Goal: Information Seeking & Learning: Find specific fact

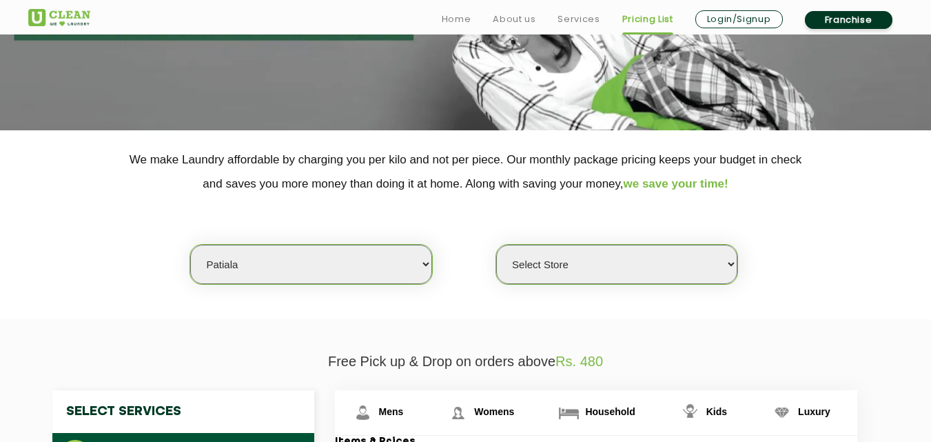
scroll to position [188, 0]
drag, startPoint x: 0, startPoint y: 0, endPoint x: 272, endPoint y: 266, distance: 380.7
click at [272, 266] on select "Select city [GEOGRAPHIC_DATA] [GEOGRAPHIC_DATA] [GEOGRAPHIC_DATA] [GEOGRAPHIC_D…" at bounding box center [310, 264] width 241 height 39
select select "28"
click at [190, 245] on select "Select city [GEOGRAPHIC_DATA] [GEOGRAPHIC_DATA] [GEOGRAPHIC_DATA] [GEOGRAPHIC_D…" at bounding box center [310, 264] width 241 height 39
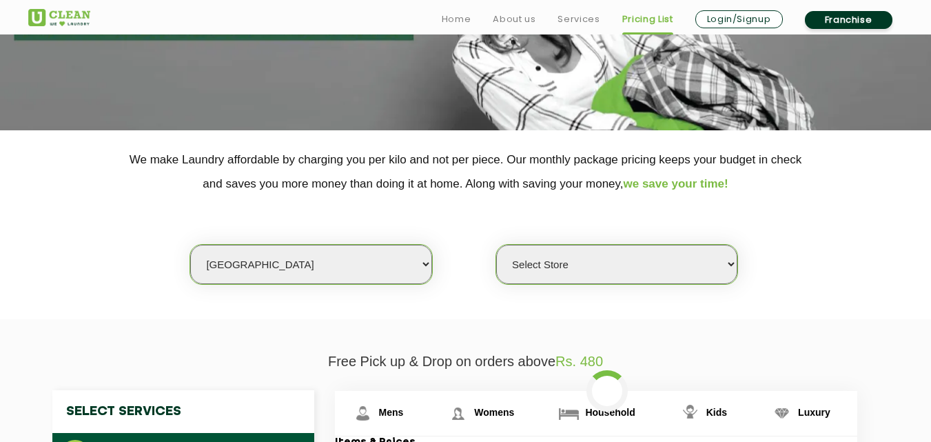
select select "0"
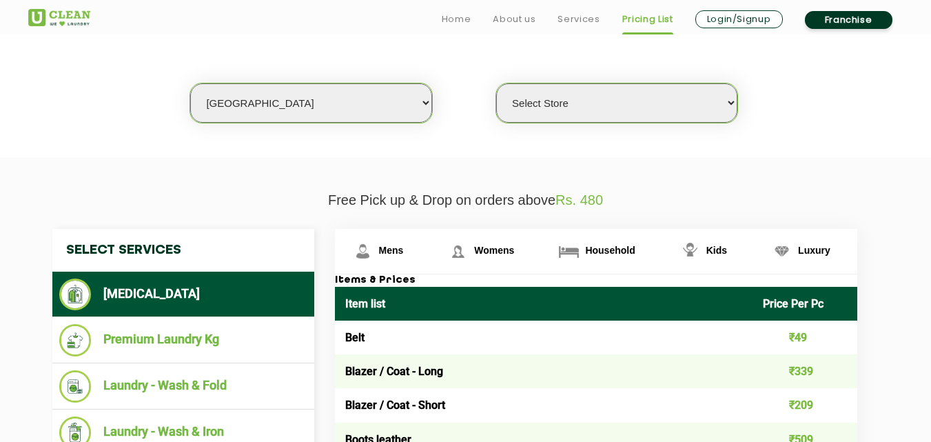
scroll to position [358, 0]
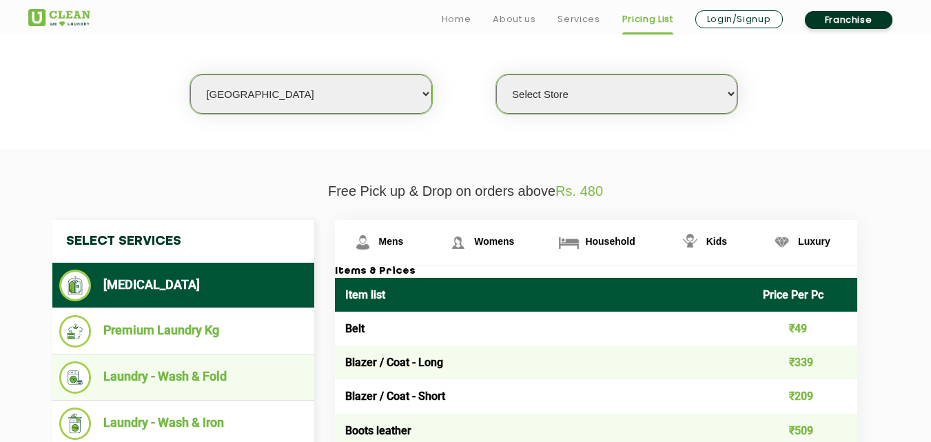
click at [186, 378] on li "Laundry - Wash & Fold" at bounding box center [183, 377] width 248 height 32
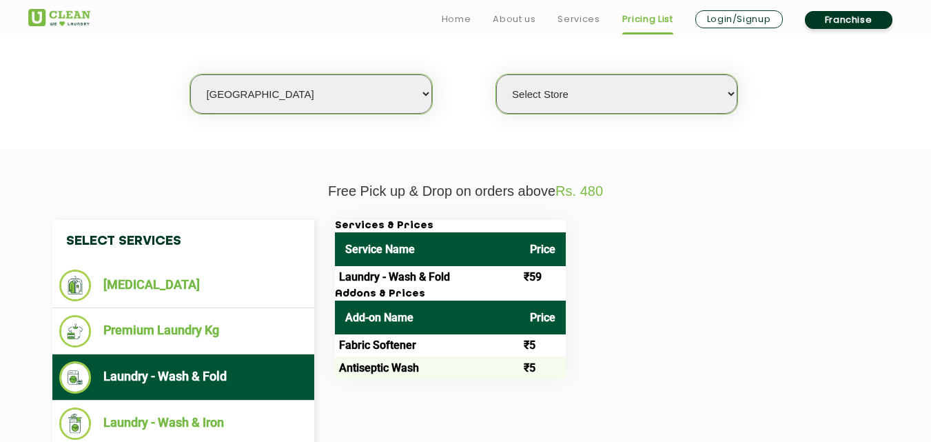
click at [255, 90] on select "Select city [GEOGRAPHIC_DATA] [GEOGRAPHIC_DATA] [GEOGRAPHIC_DATA] [GEOGRAPHIC_D…" at bounding box center [310, 93] width 241 height 39
select select "70"
click at [487, 52] on div "Select city [GEOGRAPHIC_DATA] [GEOGRAPHIC_DATA] [GEOGRAPHIC_DATA] [GEOGRAPHIC_D…" at bounding box center [466, 70] width 896 height 89
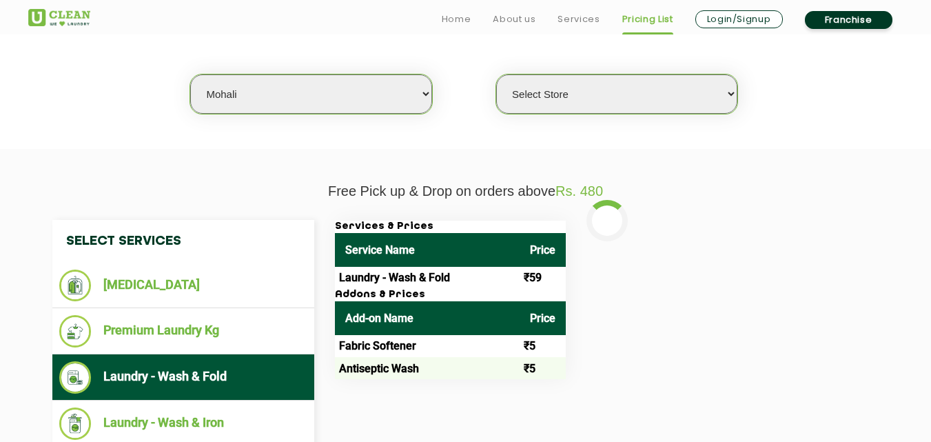
select select "0"
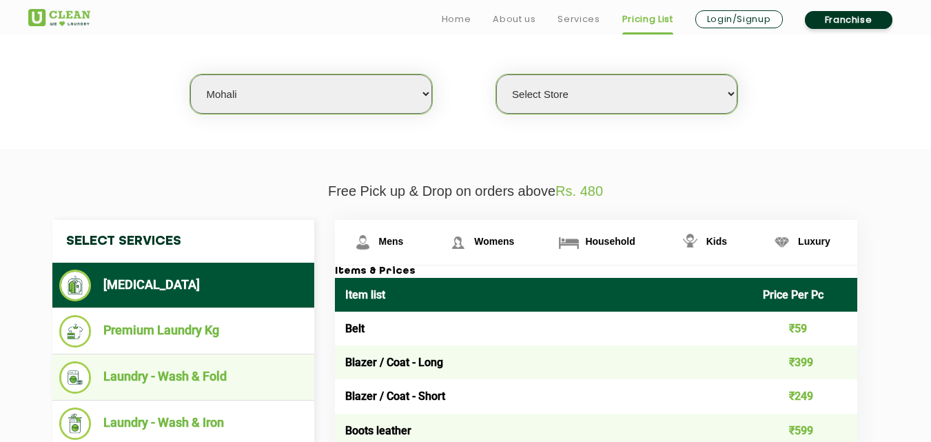
click at [232, 380] on li "Laundry - Wash & Fold" at bounding box center [183, 377] width 248 height 32
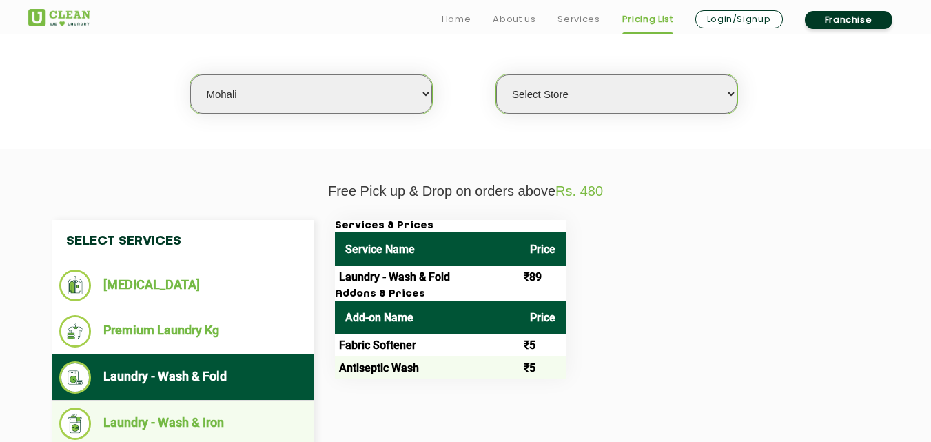
click at [190, 427] on li "Laundry - Wash & Iron" at bounding box center [183, 423] width 248 height 32
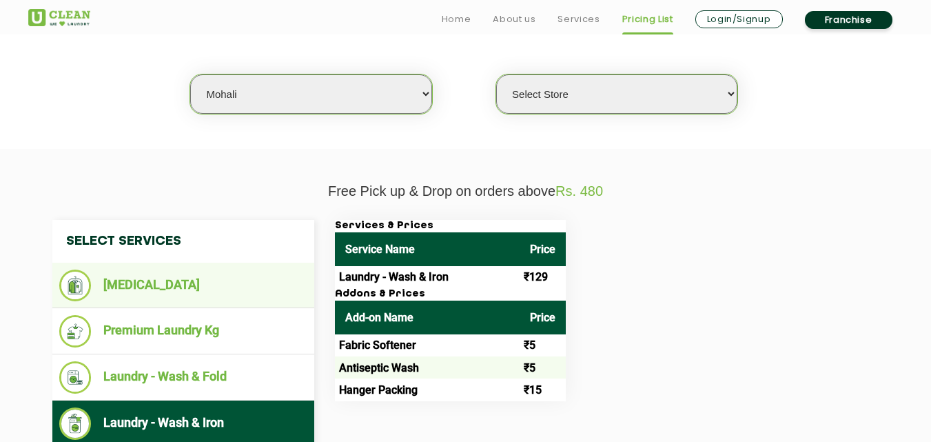
click at [152, 278] on li "[MEDICAL_DATA]" at bounding box center [183, 286] width 248 height 32
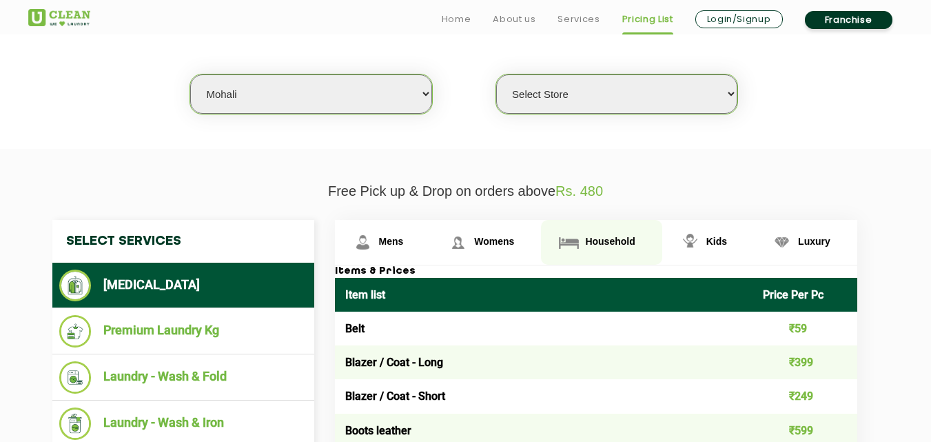
click at [606, 238] on span "Household" at bounding box center [610, 241] width 50 height 11
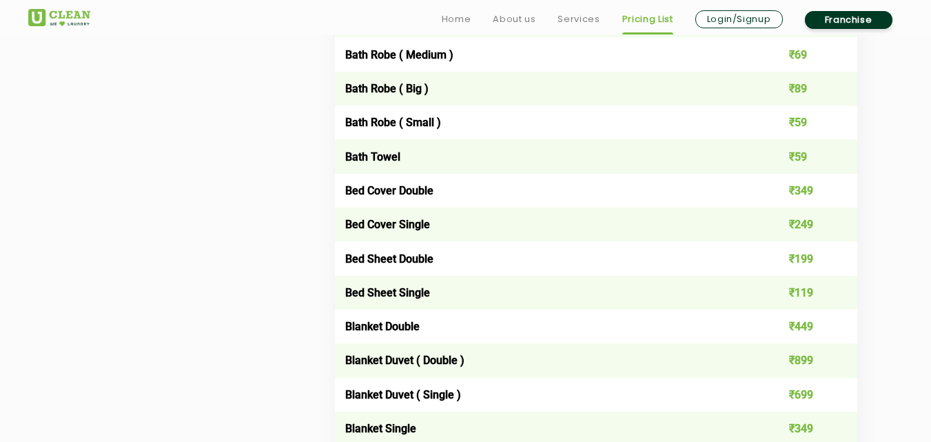
scroll to position [855, 0]
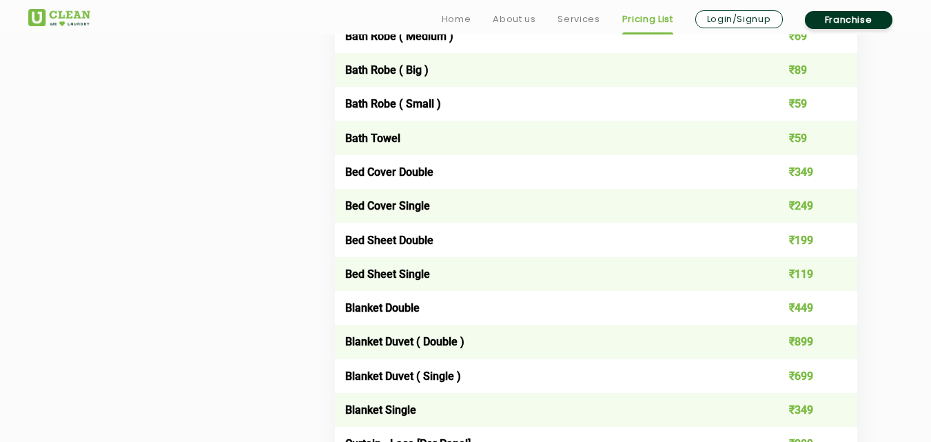
drag, startPoint x: 606, startPoint y: 239, endPoint x: 584, endPoint y: 211, distance: 35.8
click at [378, 256] on td "Bed Sheet Double" at bounding box center [544, 240] width 418 height 34
drag, startPoint x: 343, startPoint y: 307, endPoint x: 826, endPoint y: 308, distance: 483.2
click at [826, 308] on tr "Blanket Double ₹449" at bounding box center [596, 308] width 522 height 34
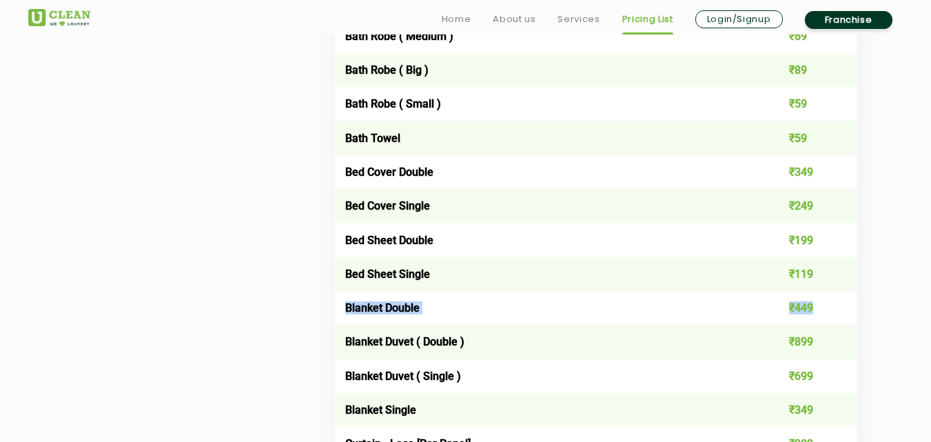
copy tr "Blanket Double ₹449"
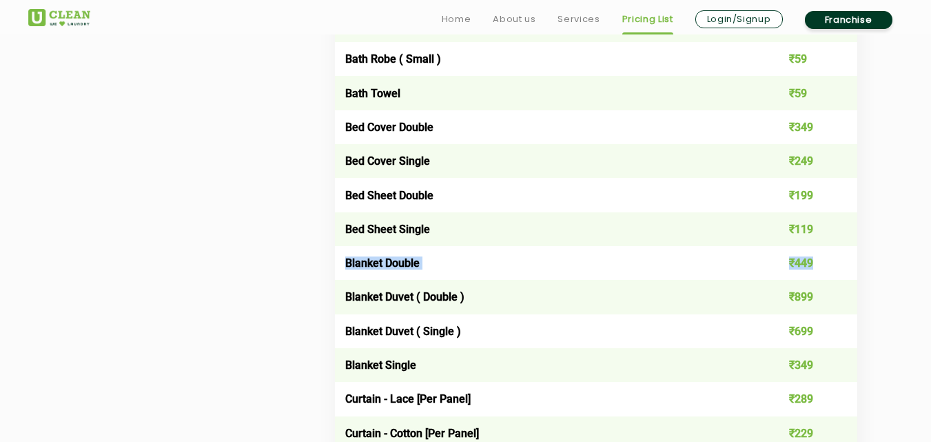
scroll to position [924, 0]
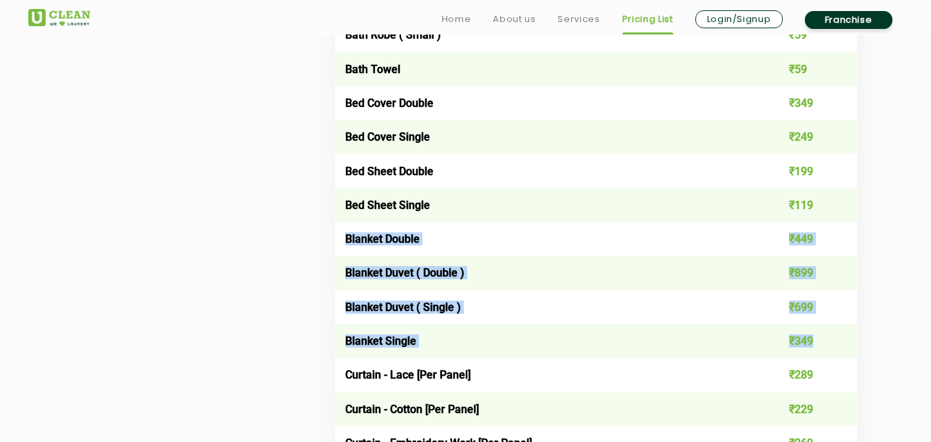
drag, startPoint x: 342, startPoint y: 238, endPoint x: 820, endPoint y: 348, distance: 490.7
copy tbody "Blanket Double ₹449 Blanket Duvet ( Double ) ₹899 Blanket Duvet ( Single ) ₹699…"
